Goal: Communication & Community: Participate in discussion

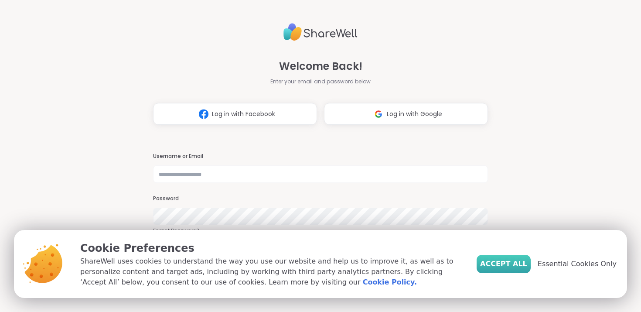
click at [521, 262] on span "Accept All" at bounding box center [503, 263] width 47 height 10
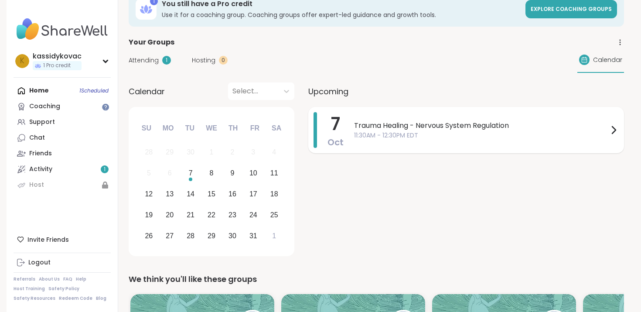
click at [442, 135] on span "11:30AM - 12:30PM EDT" at bounding box center [481, 135] width 254 height 9
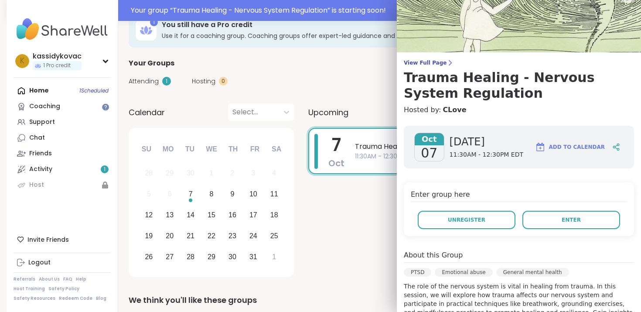
scroll to position [40, 0]
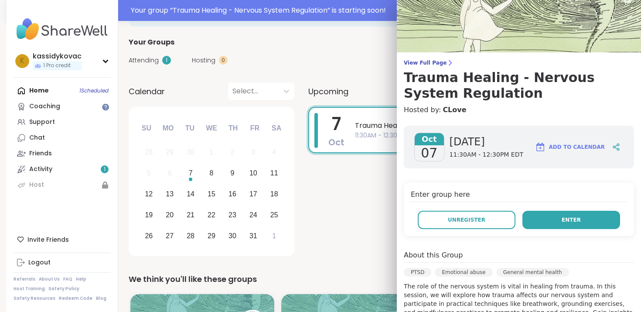
click at [585, 217] on button "Enter" at bounding box center [571, 220] width 98 height 18
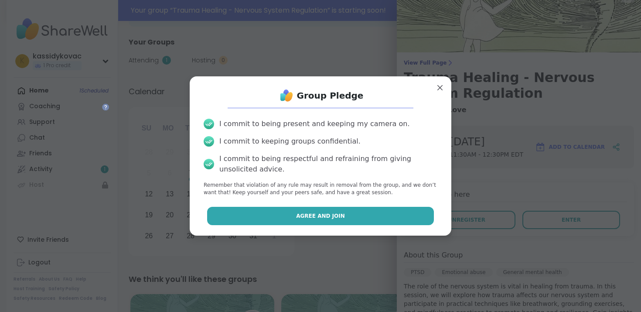
click at [350, 219] on button "Agree and Join" at bounding box center [320, 216] width 227 height 18
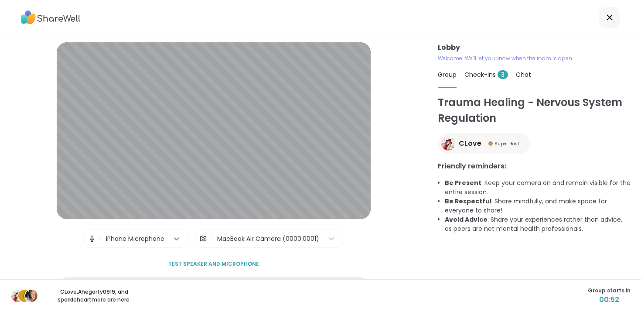
click at [173, 240] on icon at bounding box center [176, 238] width 9 height 9
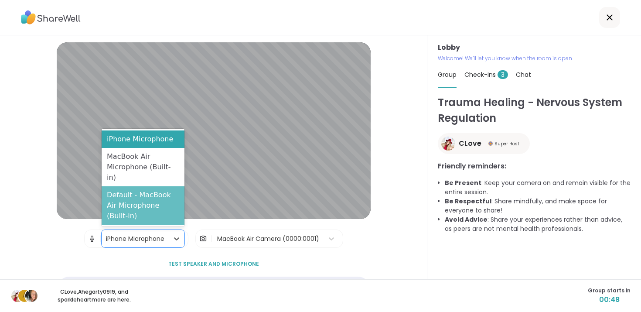
click at [160, 206] on div "Default - MacBook Air Microphone (Built-in)" at bounding box center [143, 205] width 83 height 38
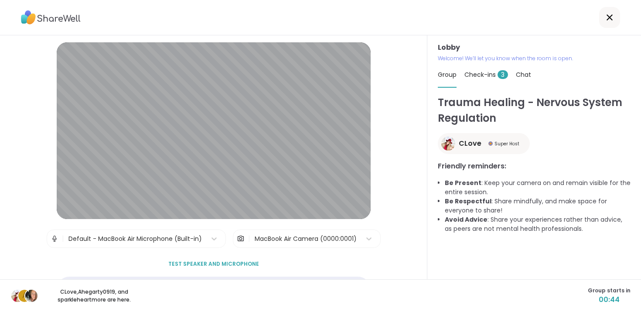
click at [217, 260] on span "Test speaker and microphone" at bounding box center [213, 264] width 91 height 8
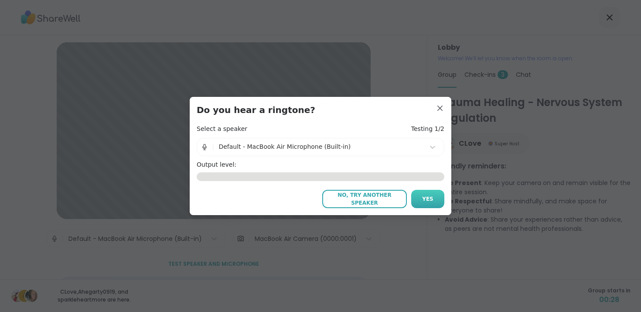
click at [429, 196] on span "Yes" at bounding box center [427, 199] width 11 height 8
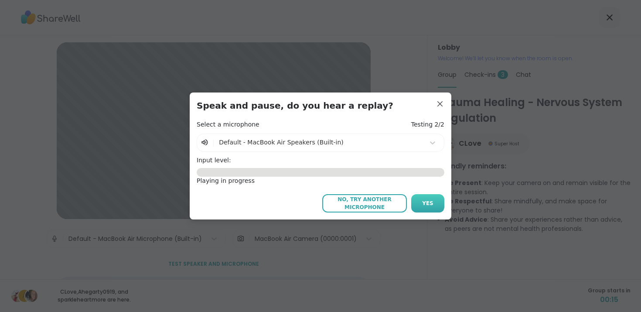
click at [428, 199] on span "Yes" at bounding box center [427, 203] width 11 height 8
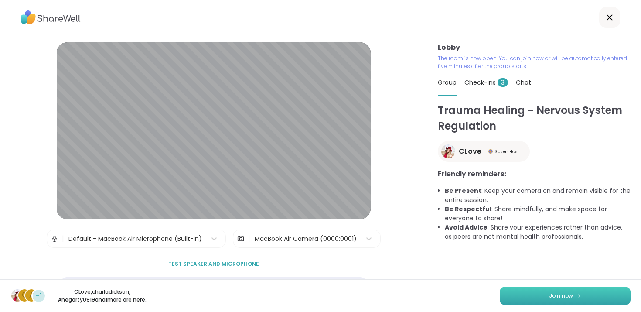
click at [542, 303] on button "Join now" at bounding box center [565, 295] width 131 height 18
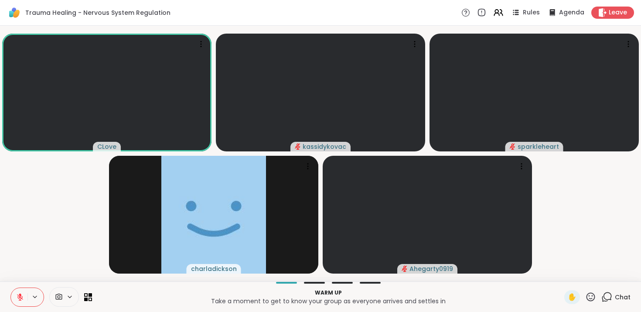
click at [316, 282] on div at bounding box center [314, 283] width 21 height 2
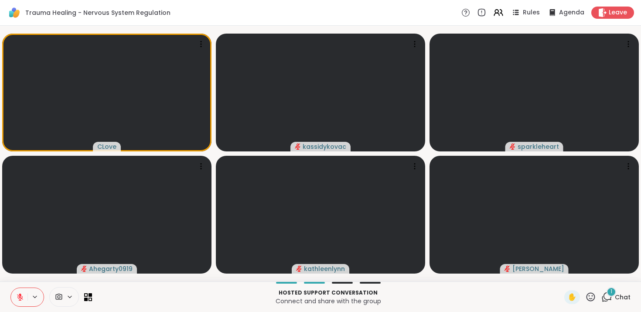
click at [613, 294] on div "1" at bounding box center [611, 292] width 10 height 10
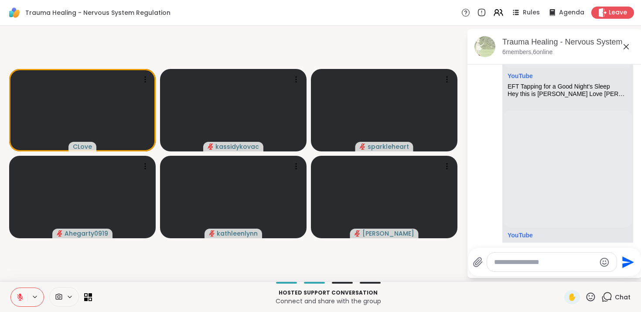
scroll to position [1721, 0]
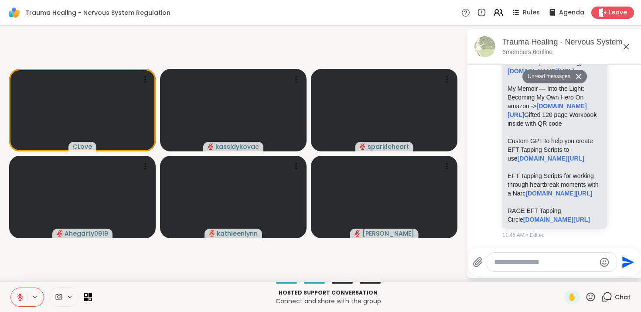
click at [626, 48] on icon at bounding box center [626, 46] width 10 height 10
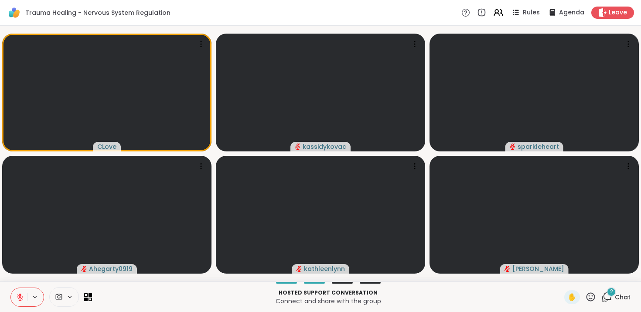
click at [608, 295] on icon at bounding box center [606, 296] width 11 height 11
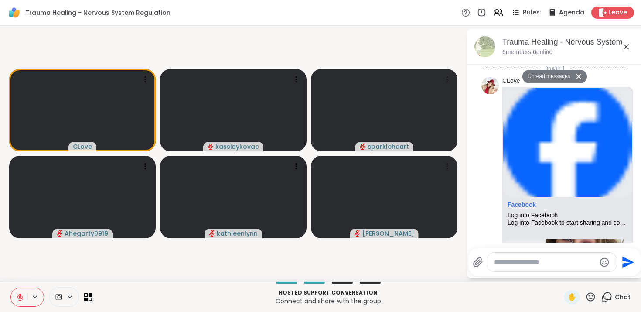
scroll to position [2177, 0]
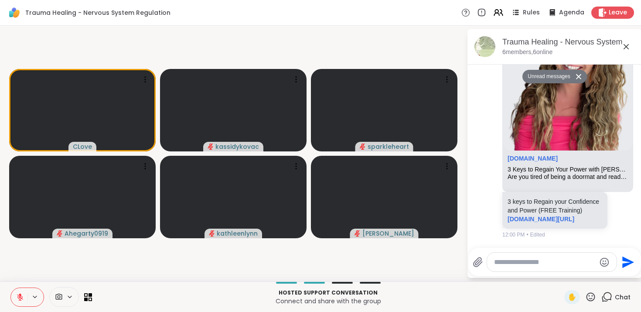
click at [551, 258] on textarea "Type your message" at bounding box center [545, 262] width 102 height 9
type textarea "*"
type textarea "**********"
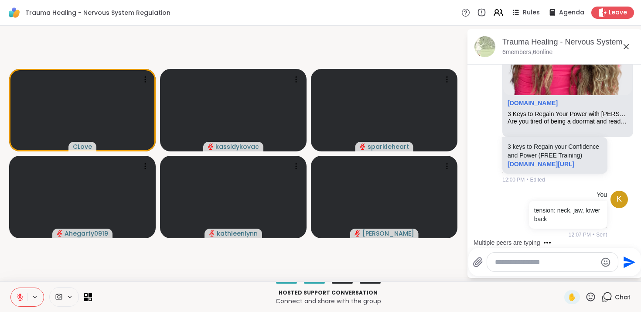
type textarea "*"
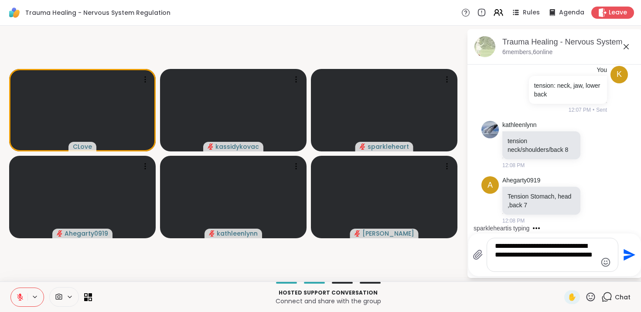
scroll to position [2337, 0]
type textarea "**********"
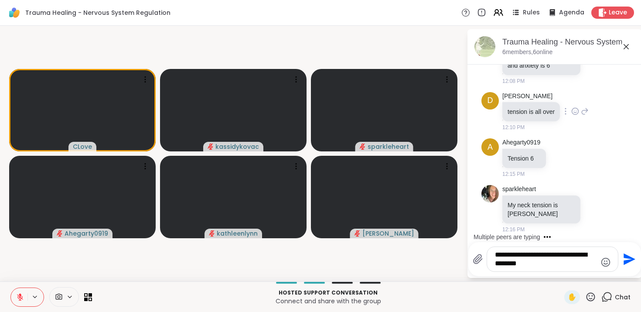
scroll to position [2595, 0]
click at [518, 255] on textarea "**********" at bounding box center [546, 258] width 102 height 17
click at [583, 265] on textarea "**********" at bounding box center [546, 258] width 102 height 17
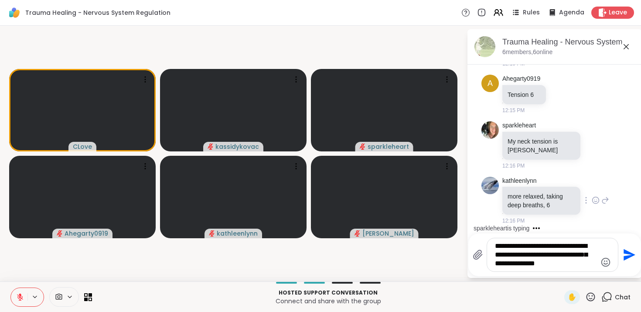
scroll to position [2535, 0]
click at [579, 253] on textarea "**********" at bounding box center [546, 254] width 102 height 26
click at [577, 253] on textarea "**********" at bounding box center [546, 254] width 102 height 26
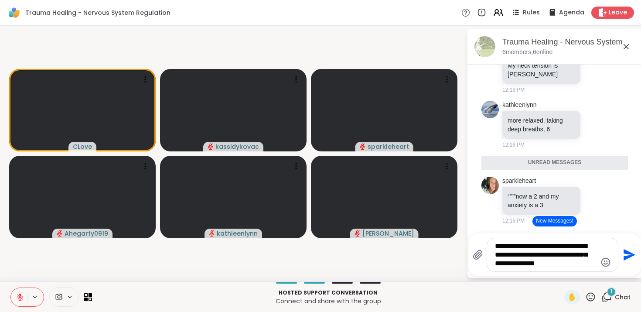
scroll to position [2714, 0]
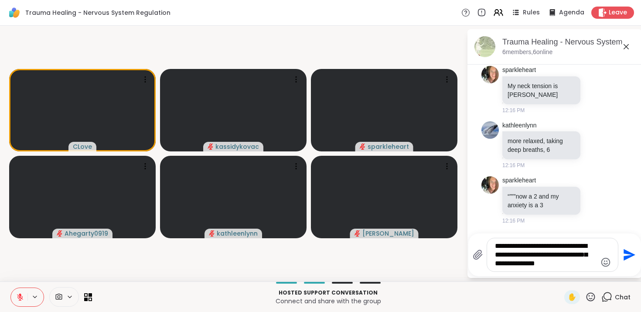
click at [578, 264] on textarea "**********" at bounding box center [546, 254] width 102 height 26
type textarea "**********"
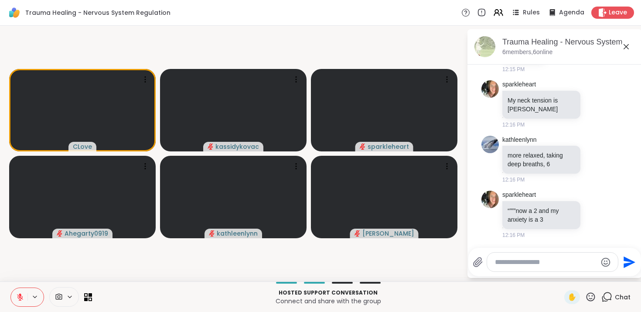
scroll to position [2781, 0]
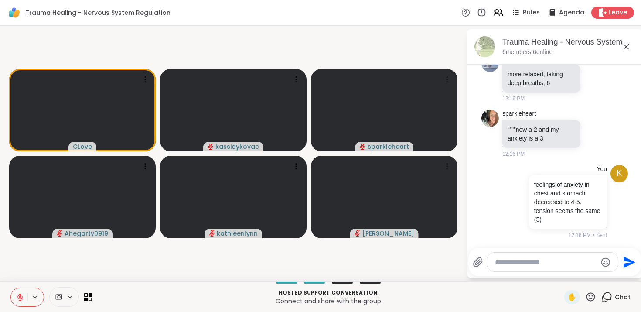
click at [628, 49] on icon at bounding box center [626, 46] width 10 height 10
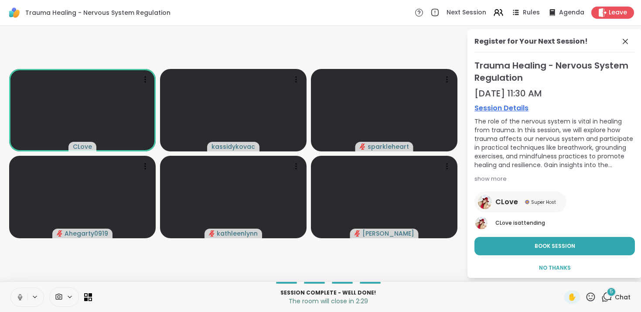
click at [609, 292] on div "5" at bounding box center [611, 292] width 10 height 10
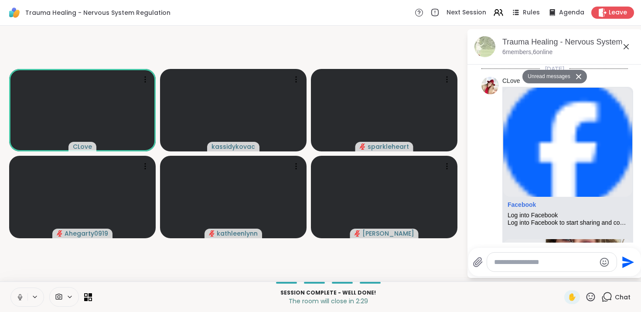
scroll to position [3415, 0]
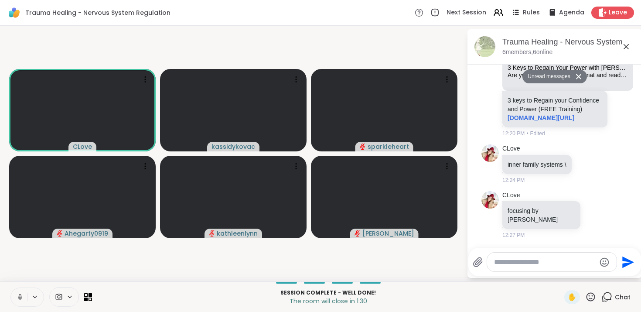
click at [17, 293] on icon at bounding box center [20, 297] width 8 height 8
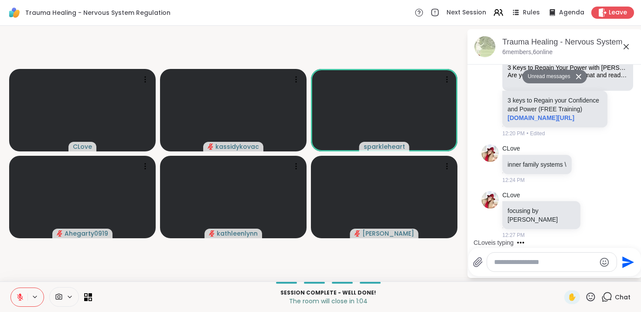
scroll to position [3440, 0]
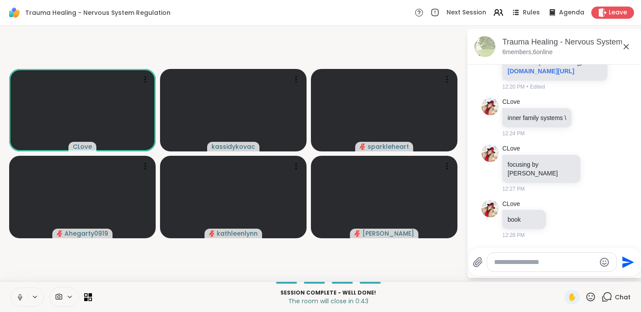
click at [16, 296] on icon at bounding box center [20, 297] width 8 height 8
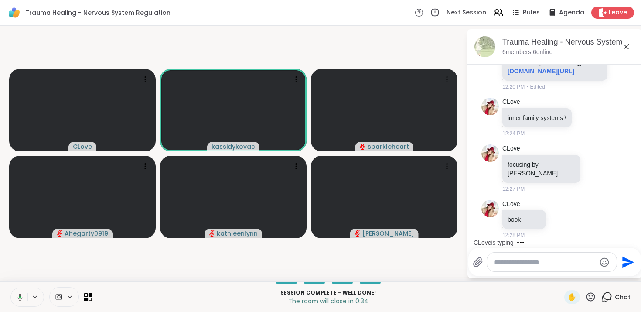
scroll to position [3496, 0]
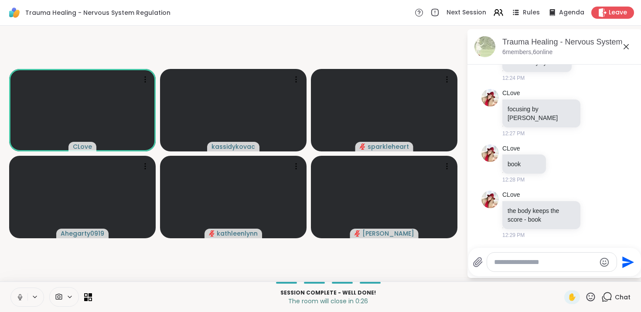
click at [24, 295] on icon at bounding box center [20, 297] width 8 height 8
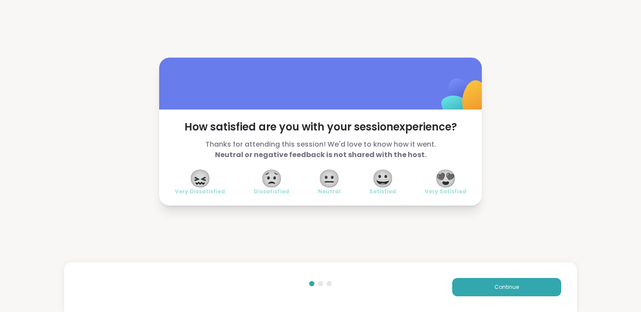
click at [445, 177] on span "😍" at bounding box center [446, 178] width 22 height 16
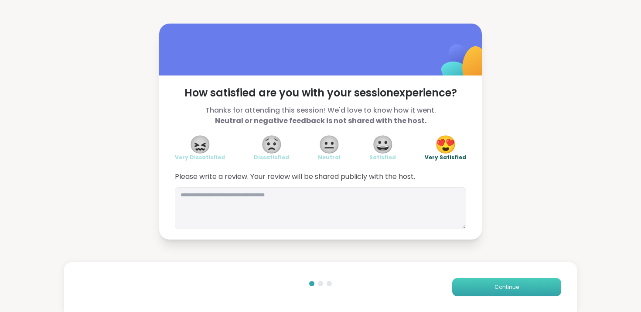
click at [495, 291] on button "Continue" at bounding box center [506, 287] width 109 height 18
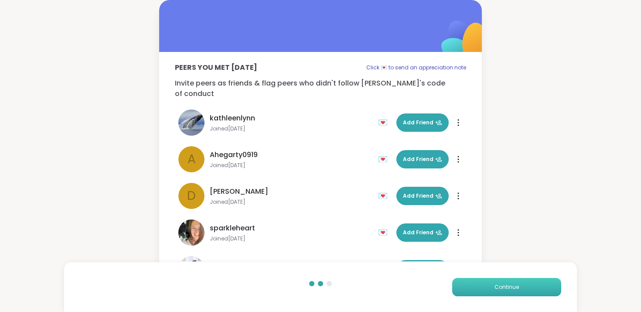
click at [480, 286] on button "Continue" at bounding box center [506, 287] width 109 height 18
